Goal: Task Accomplishment & Management: Manage account settings

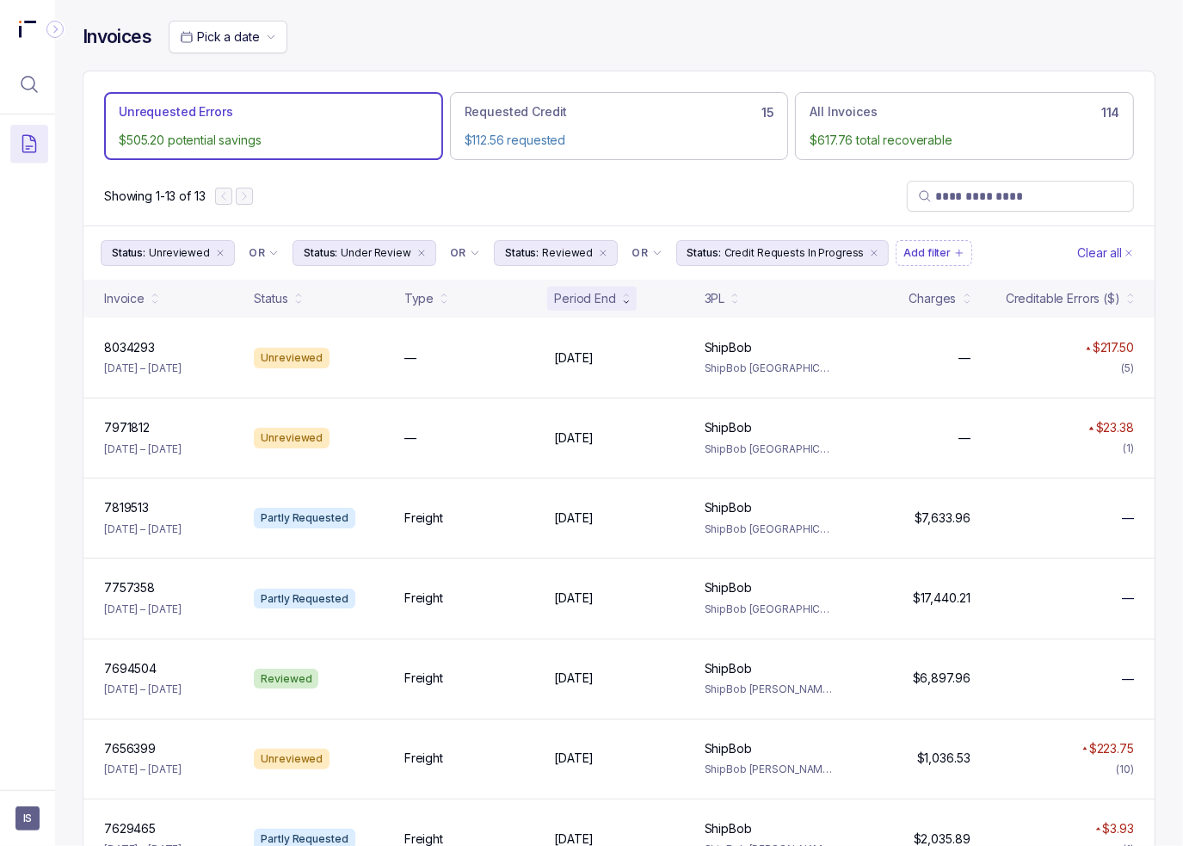
click at [414, 199] on div "Showing 1-13 of 13" at bounding box center [619, 196] width 1072 height 59
click at [413, 62] on div "Invoices Pick a date" at bounding box center [619, 46] width 1073 height 50
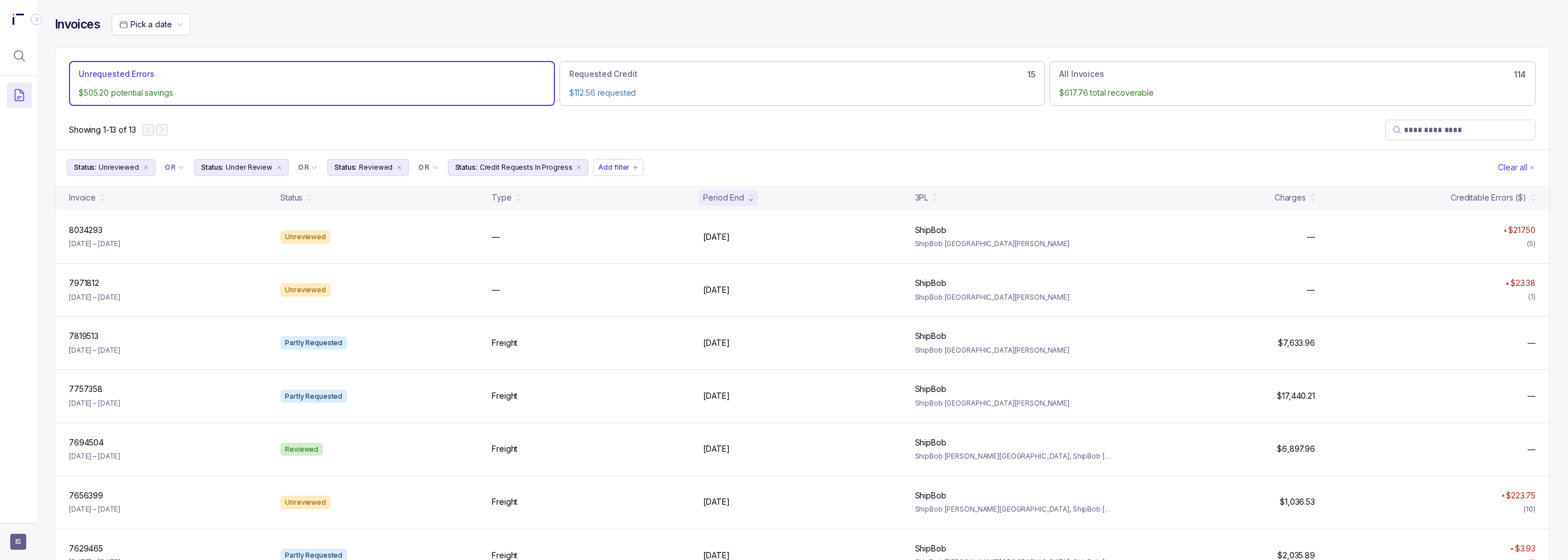
click at [19, 542] on span "IS" at bounding box center [18, 541] width 16 height 16
click at [39, 521] on p "Logout" at bounding box center [75, 517] width 95 height 11
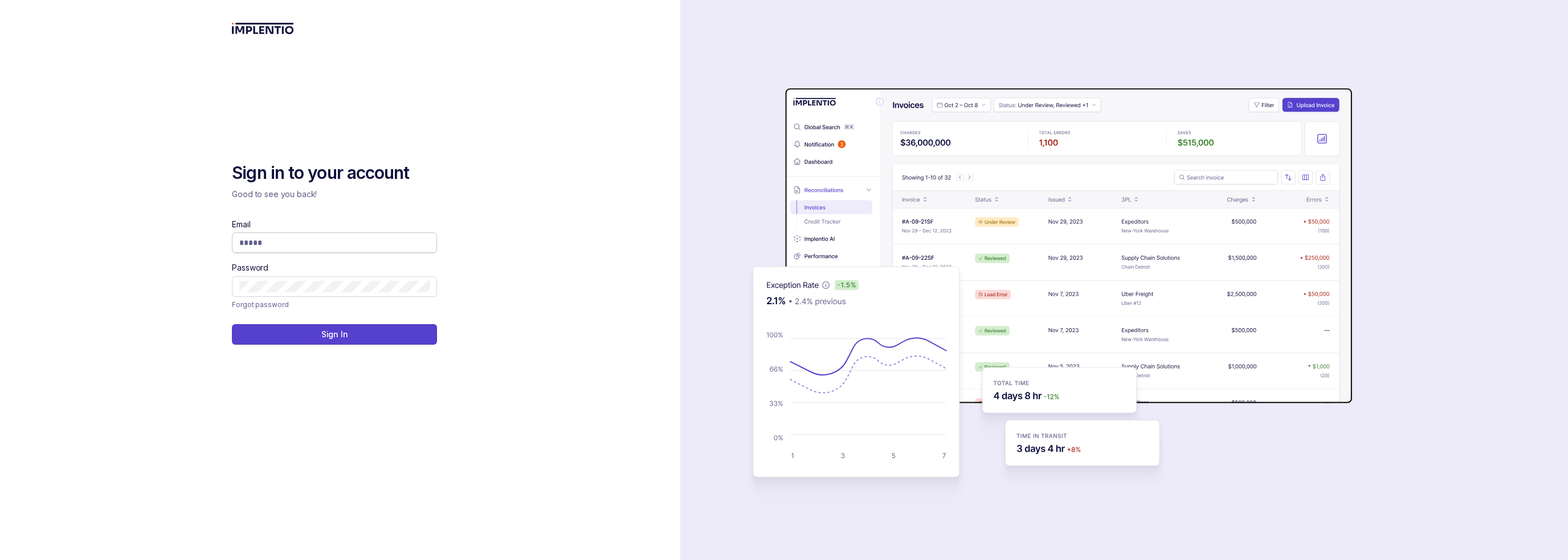
click at [369, 239] on input "Email" at bounding box center [334, 242] width 190 height 11
click at [0, 559] on com-1password-button at bounding box center [0, 560] width 0 height 0
type input "**********"
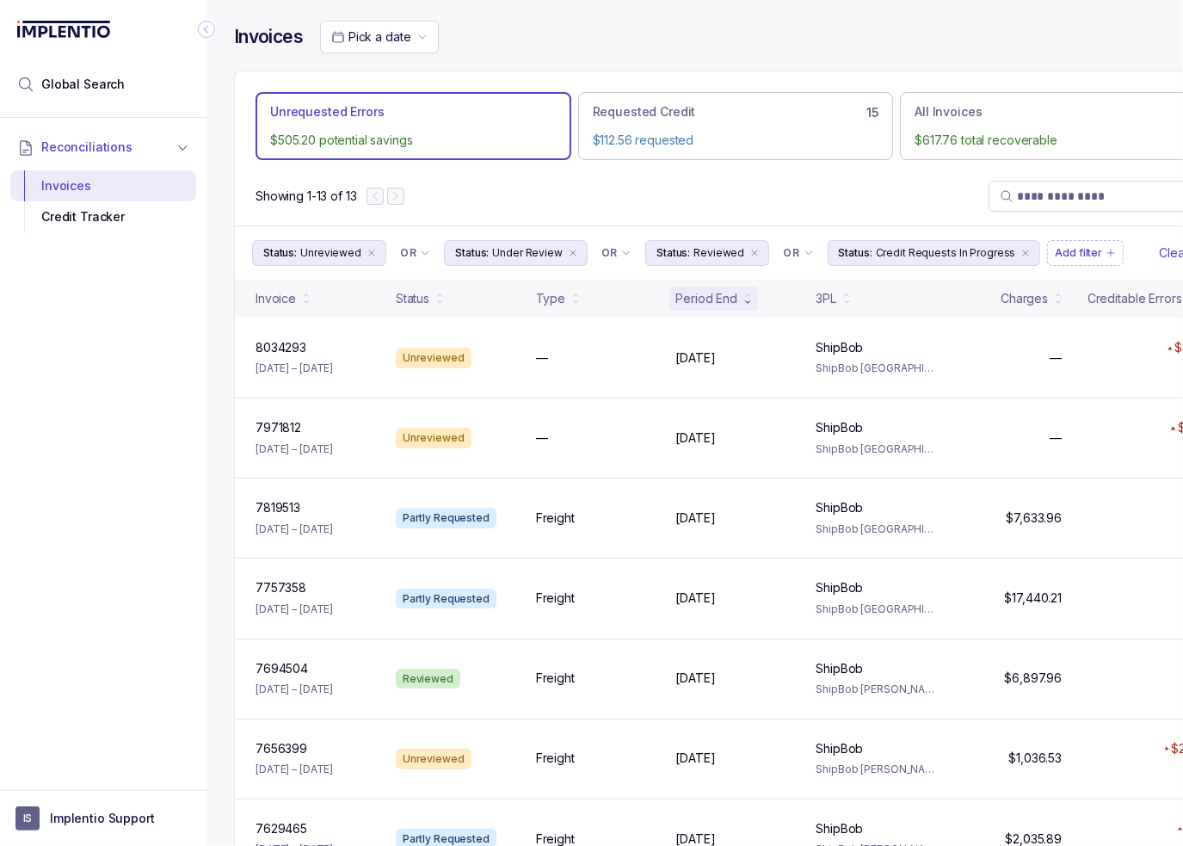
click at [110, 489] on div "Reconciliations Invoices Credit Tracker" at bounding box center [103, 449] width 207 height 662
